Goal: Transaction & Acquisition: Purchase product/service

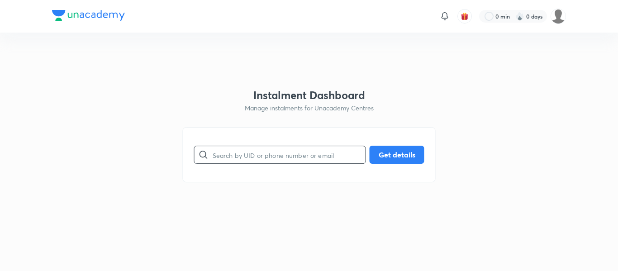
click at [252, 158] on input "text" at bounding box center [289, 154] width 153 height 23
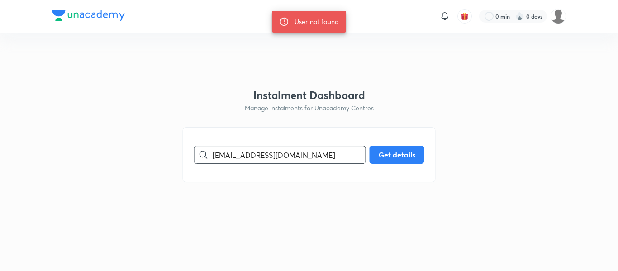
paste input "7630077279"
type input "7630077279"
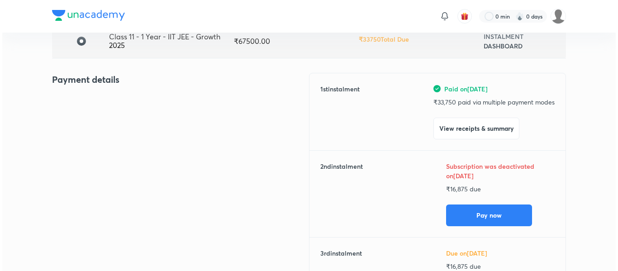
scroll to position [81, 0]
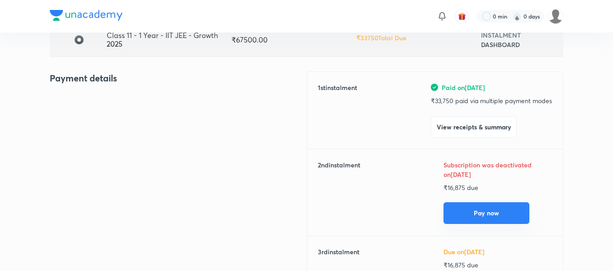
click at [453, 209] on button "Pay now" at bounding box center [487, 213] width 86 height 22
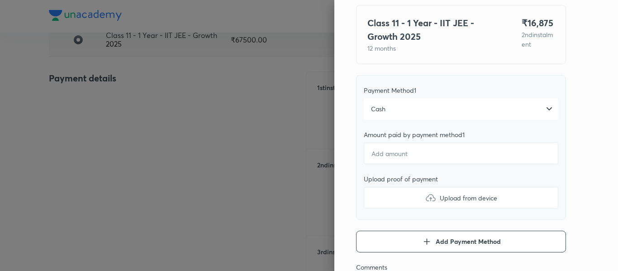
click at [382, 109] on div "Cash" at bounding box center [461, 109] width 194 height 22
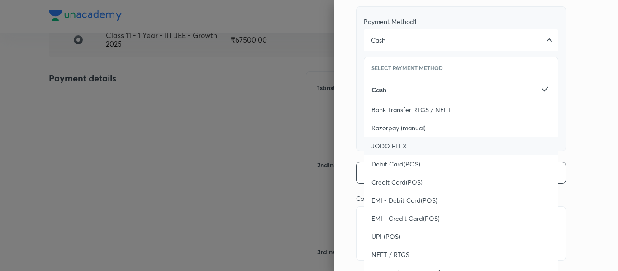
scroll to position [138, 0]
click at [373, 233] on span "UPI (POS)" at bounding box center [385, 236] width 29 height 9
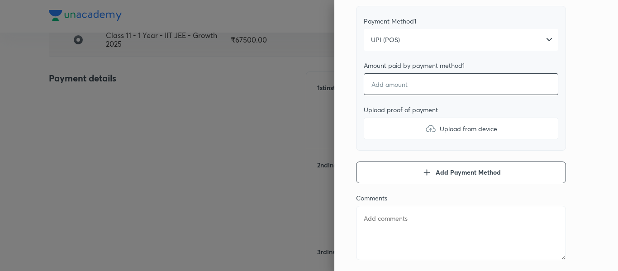
click at [383, 89] on input "number" at bounding box center [461, 84] width 194 height 22
type textarea "x"
type input "1"
type textarea "x"
type input "16"
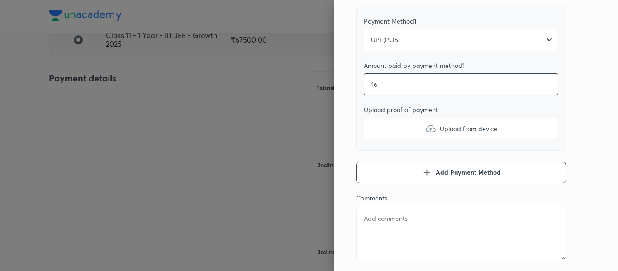
type textarea "x"
type input "168"
type textarea "x"
type input "1687"
type textarea "x"
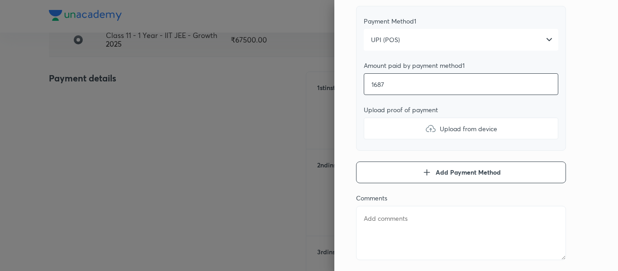
type input "16875"
type textarea "x"
type input "16875"
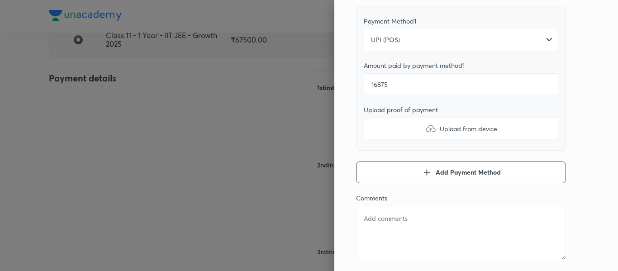
click at [379, 126] on label "Upload from device" at bounding box center [461, 129] width 194 height 22
click at [0, 0] on input "Upload from device" at bounding box center [0, 0] width 0 height 0
type textarea "x"
click at [407, 217] on textarea at bounding box center [461, 233] width 210 height 54
type textarea "2"
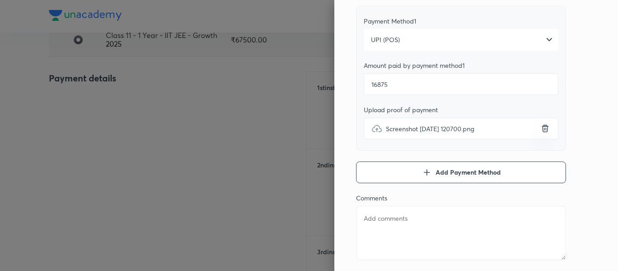
type textarea "x"
type textarea "2n"
type textarea "x"
type textarea "2nd"
type textarea "x"
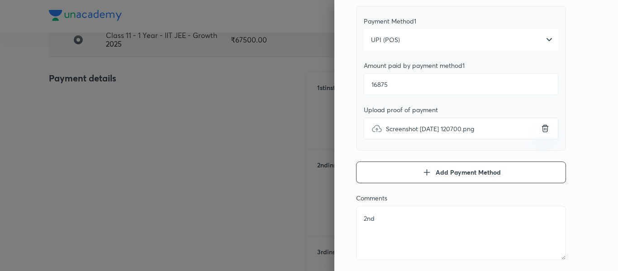
scroll to position [0, 0]
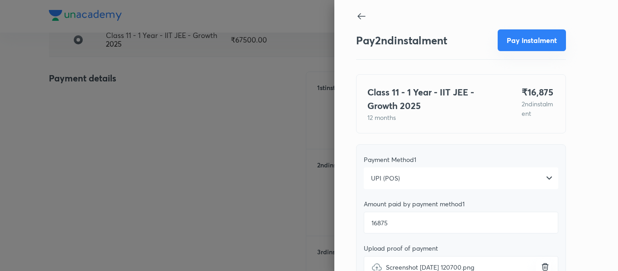
type textarea "2nd"
click at [509, 38] on button "Pay instalment" at bounding box center [531, 40] width 68 height 22
type textarea "x"
